Goal: Transaction & Acquisition: Purchase product/service

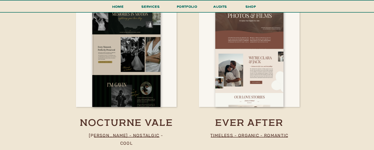
scroll to position [549, 0]
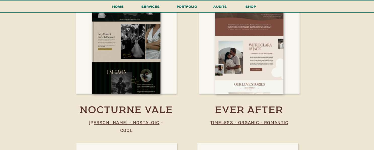
click at [133, 122] on p "moody - nostalgic - cool" at bounding box center [126, 122] width 85 height 7
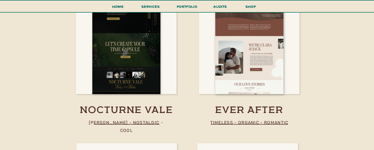
click at [135, 71] on div at bounding box center [126, 37] width 68 height 113
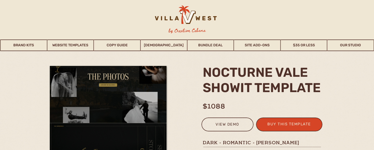
scroll to position [46, 0]
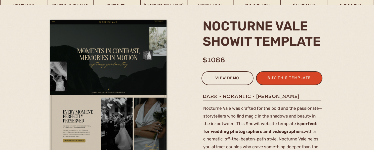
click at [216, 81] on div "view demo" at bounding box center [228, 79] width 46 height 8
